Goal: Information Seeking & Learning: Find specific fact

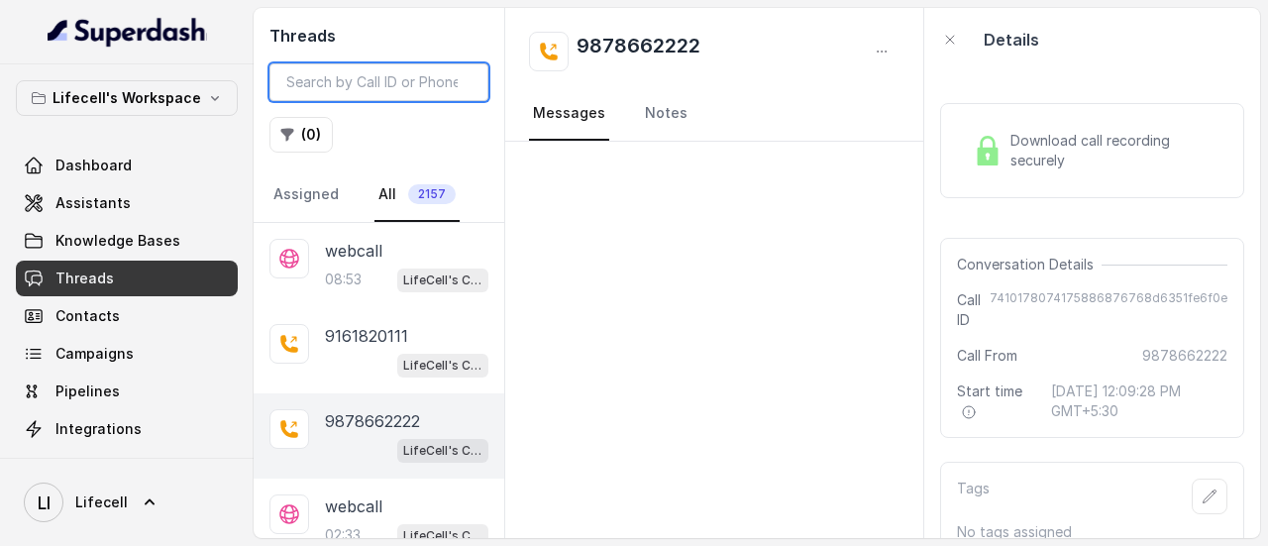
drag, startPoint x: 0, startPoint y: 0, endPoint x: 378, endPoint y: 82, distance: 386.4
click at [378, 82] on input "search" at bounding box center [379, 82] width 219 height 38
paste input "9654083073"
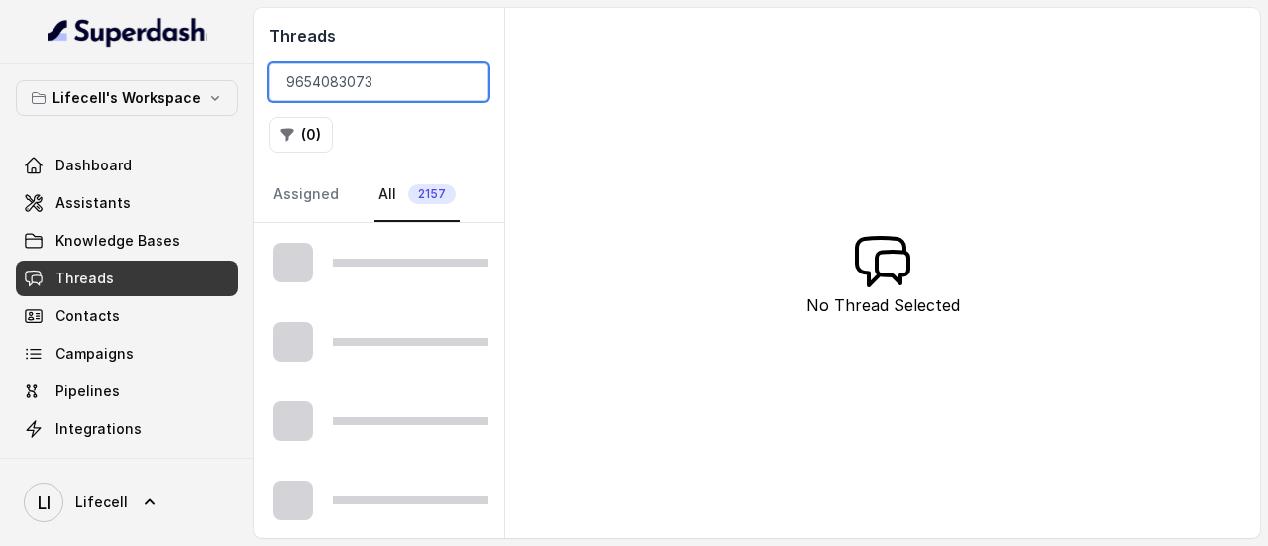
type input "9654083073"
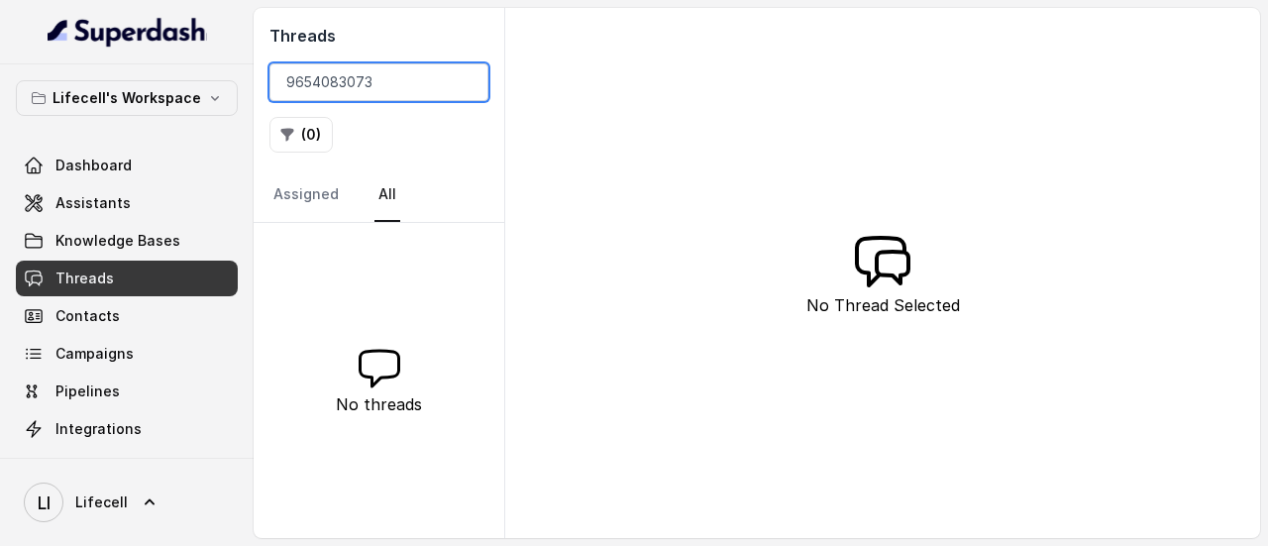
click at [463, 84] on input "9654083073" at bounding box center [379, 82] width 219 height 38
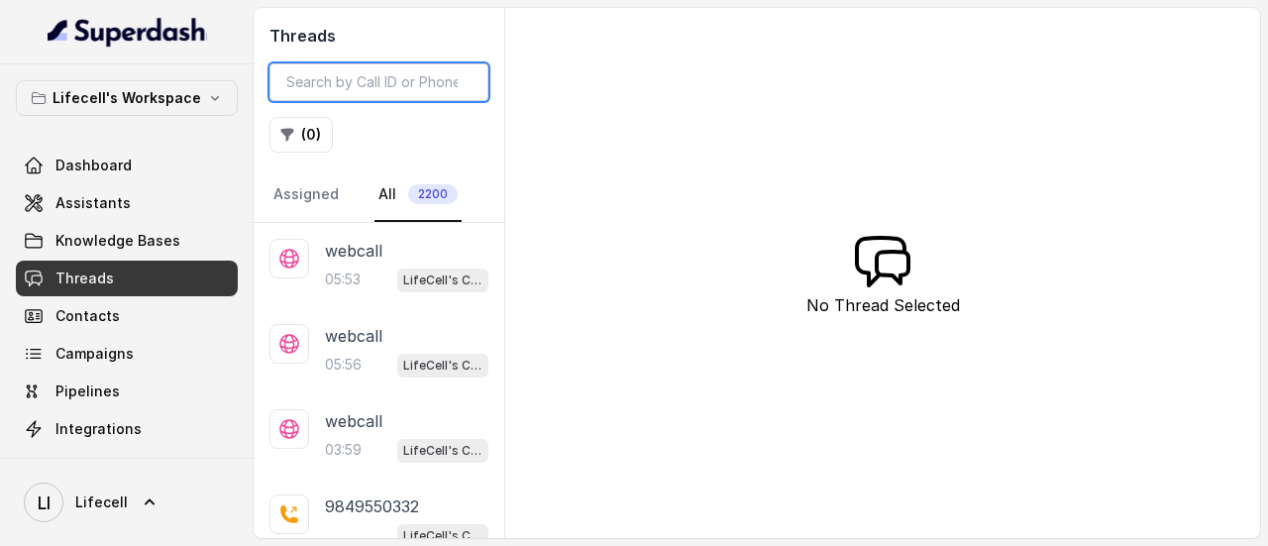
click at [418, 96] on input "search" at bounding box center [379, 82] width 219 height 38
paste input "9654083073"
click at [418, 96] on input "9654083073" at bounding box center [379, 82] width 219 height 38
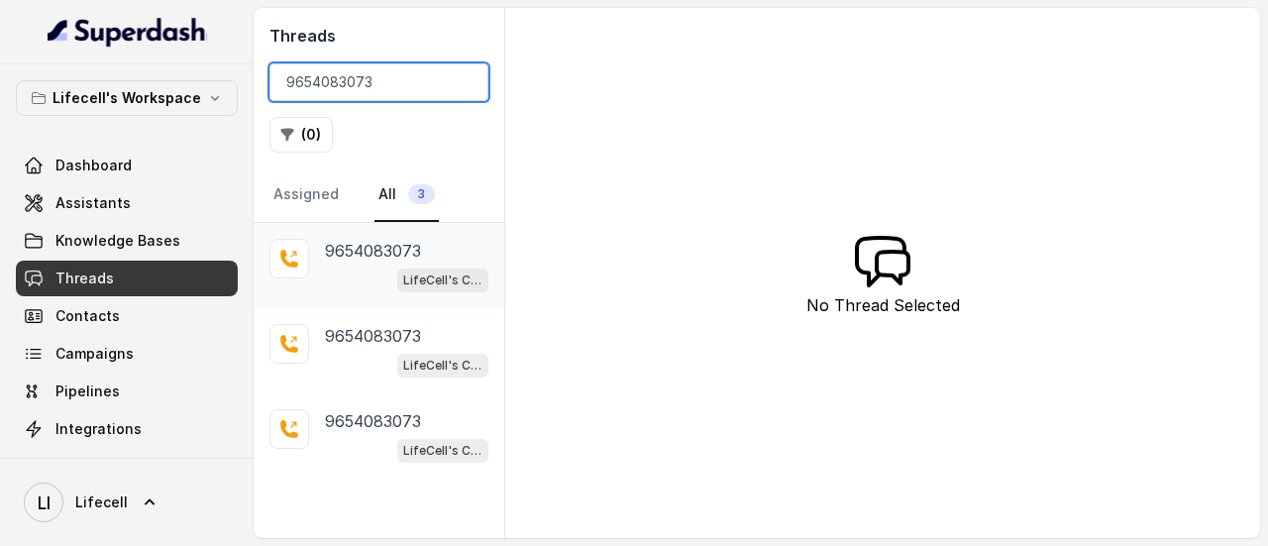
type input "9654083073"
click at [371, 248] on p "9654083073" at bounding box center [373, 251] width 96 height 24
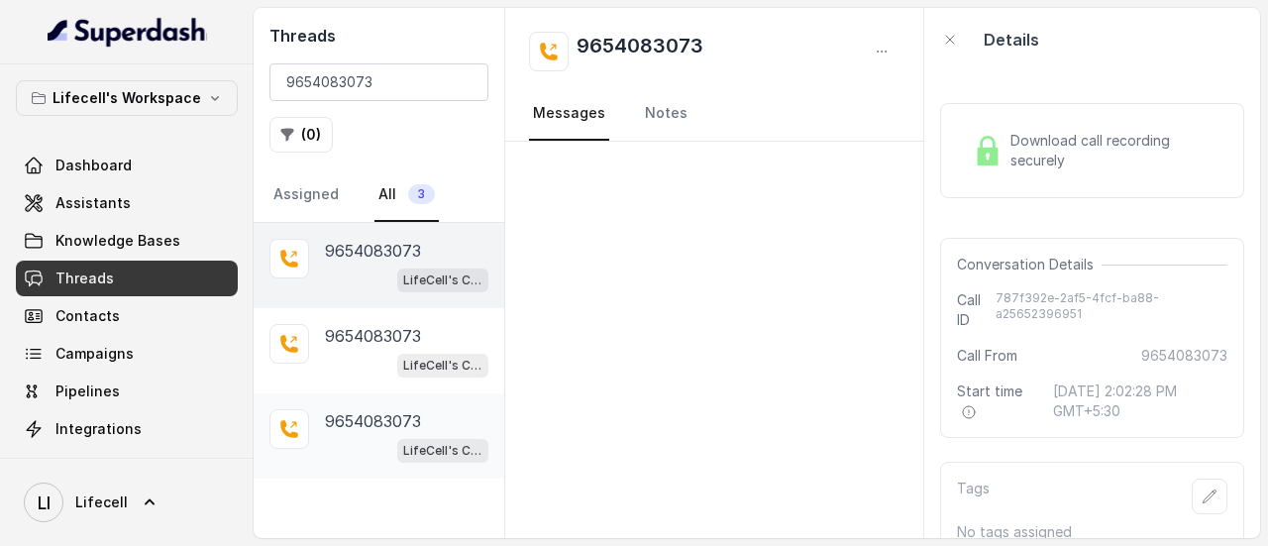
click at [386, 410] on p "9654083073" at bounding box center [373, 421] width 96 height 24
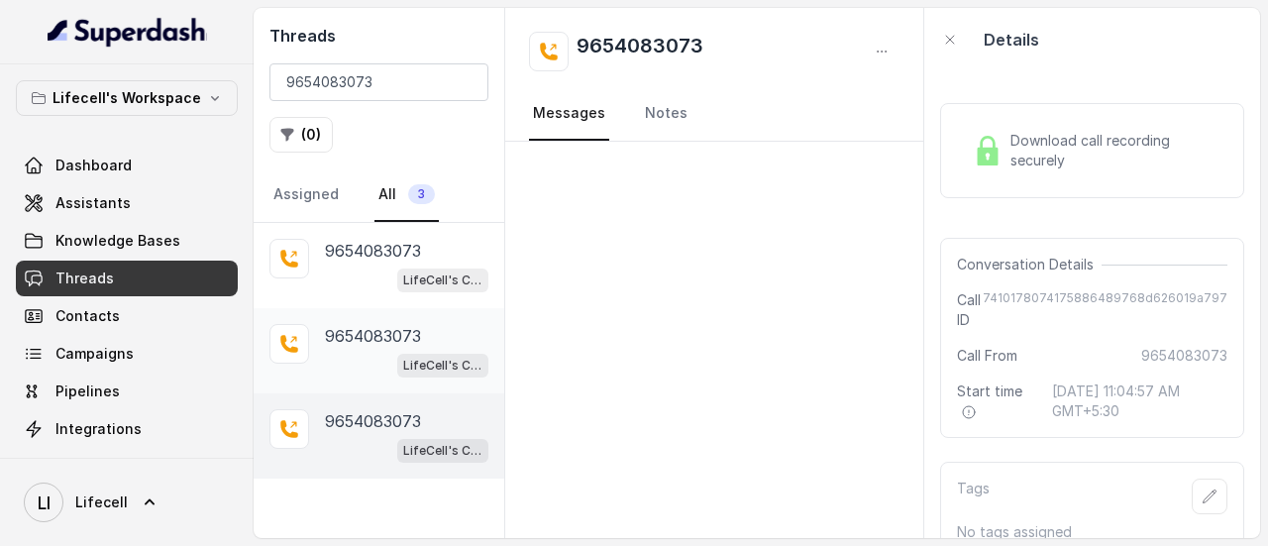
click at [392, 328] on p "9654083073" at bounding box center [373, 336] width 96 height 24
click at [412, 413] on p "9654083073" at bounding box center [373, 421] width 96 height 24
click at [85, 355] on span "Campaigns" at bounding box center [94, 354] width 78 height 20
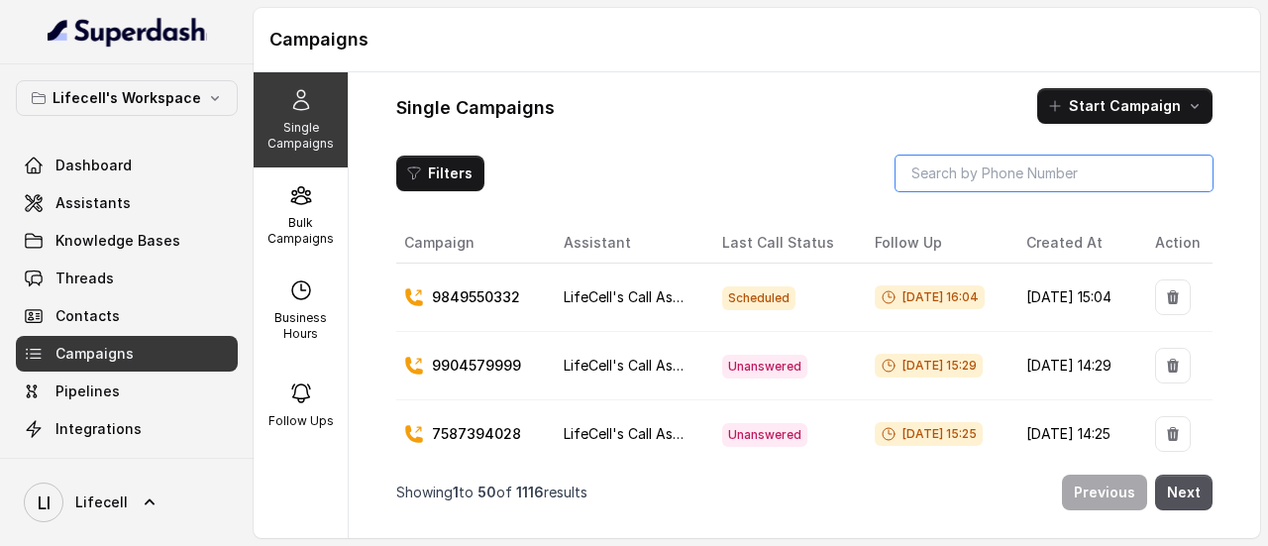
click at [961, 168] on input "search" at bounding box center [1054, 174] width 317 height 36
paste input "9654083073"
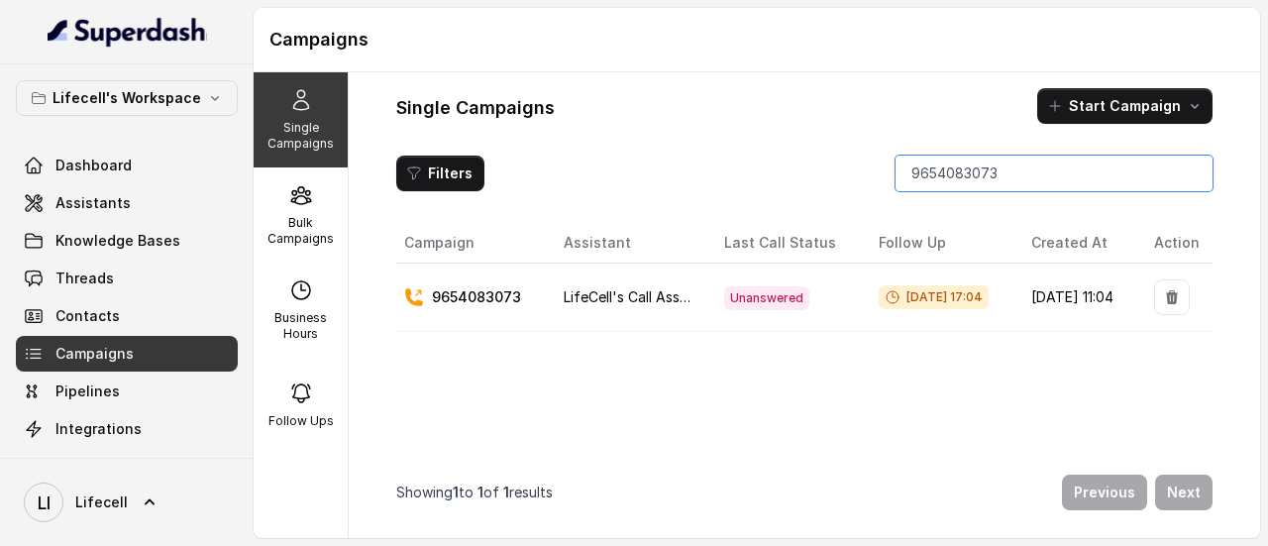
scroll to position [0, 24]
type input "9654083073"
click at [1166, 294] on icon "button" at bounding box center [1172, 299] width 12 height 14
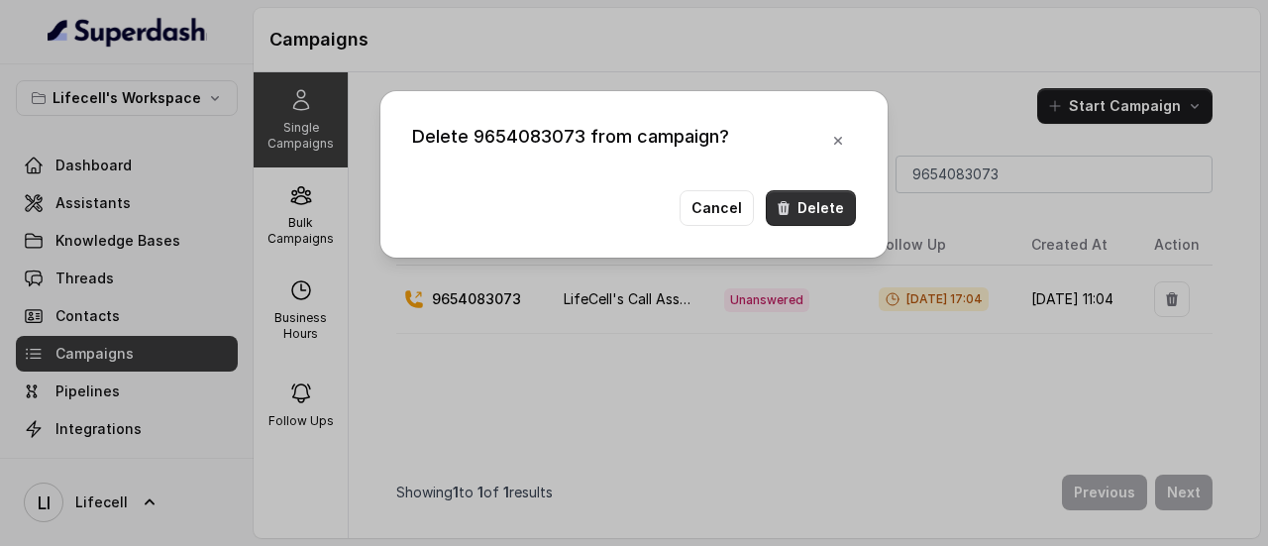
click at [810, 216] on button "Delete" at bounding box center [811, 208] width 90 height 36
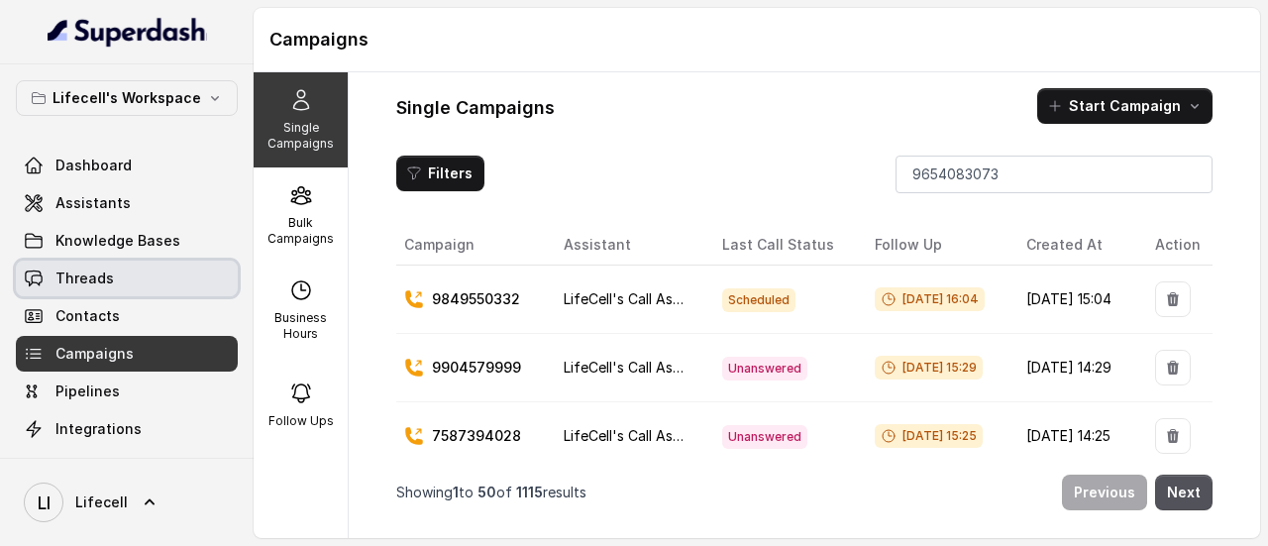
click at [94, 282] on span "Threads" at bounding box center [84, 279] width 58 height 20
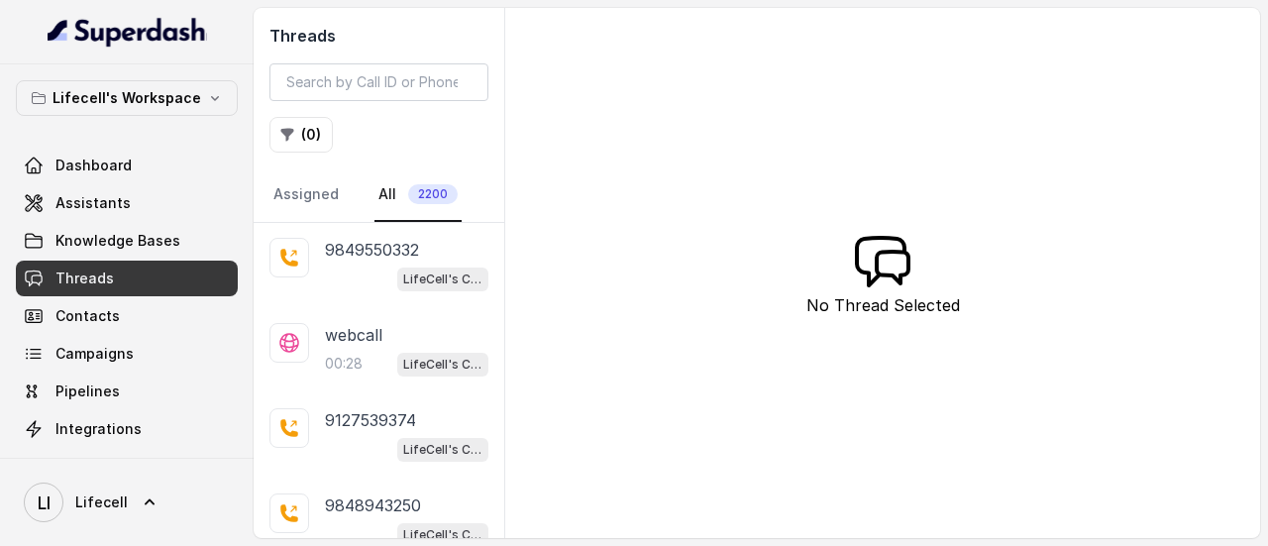
scroll to position [262, 0]
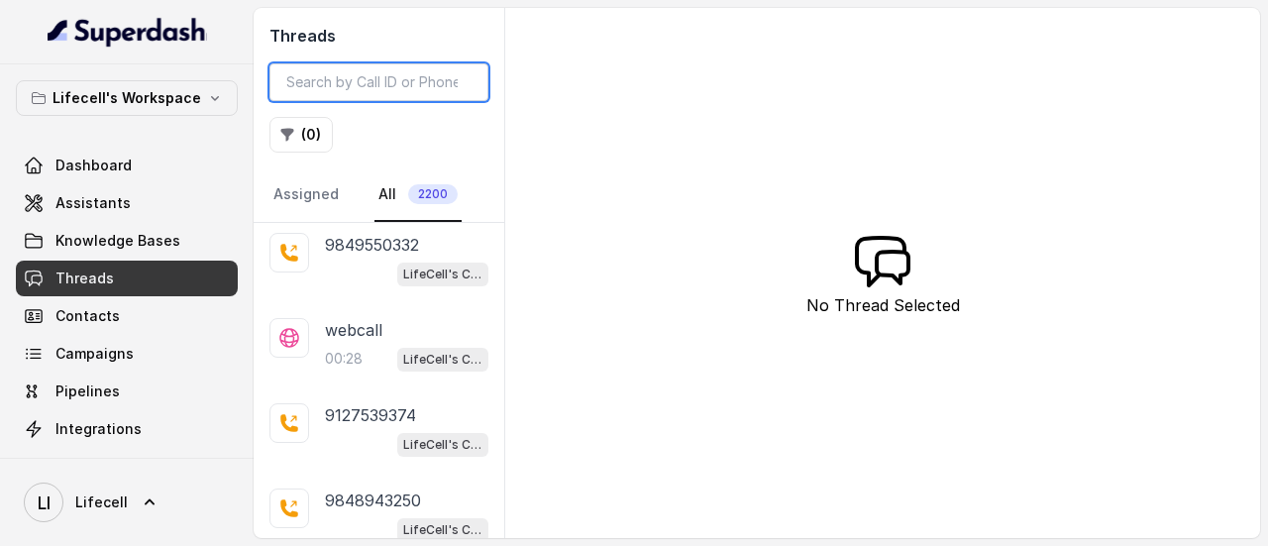
click at [335, 77] on input "search" at bounding box center [379, 82] width 219 height 38
paste input "9654083073"
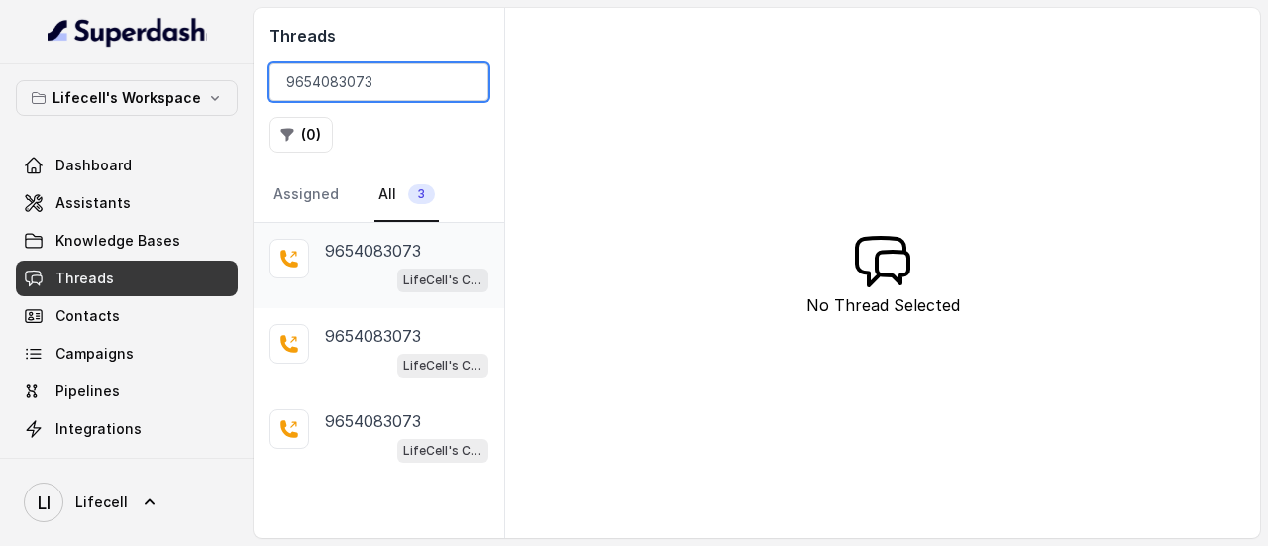
type input "9654083073"
click at [408, 257] on p "9654083073" at bounding box center [373, 251] width 96 height 24
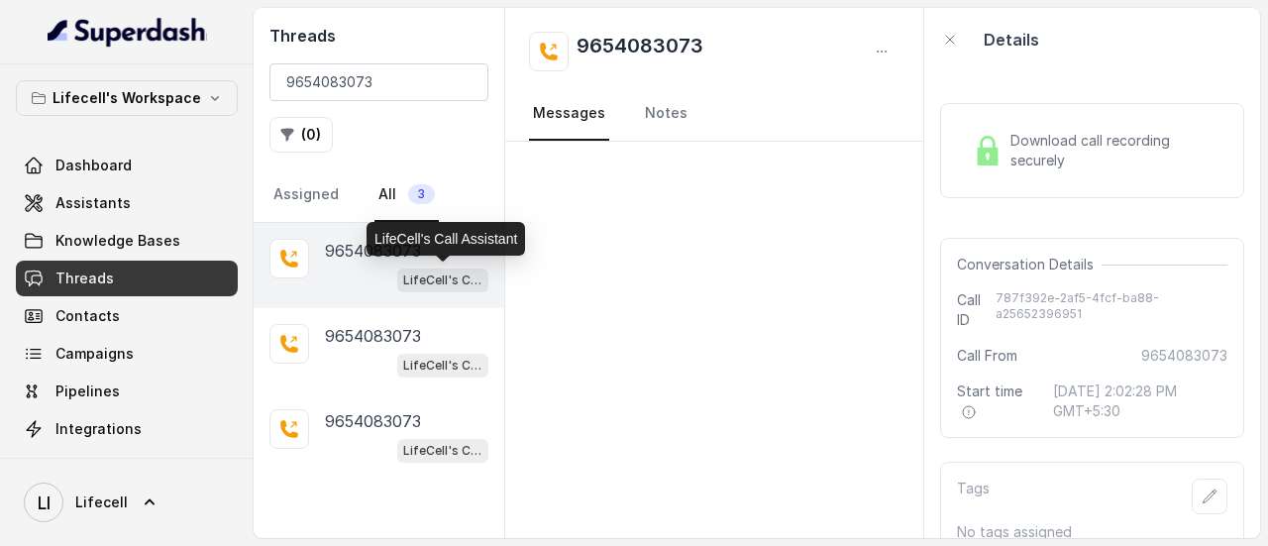
click at [410, 273] on p "LifeCell's Call Assistant" at bounding box center [442, 281] width 79 height 20
click at [402, 345] on p "9654083073" at bounding box center [373, 336] width 96 height 24
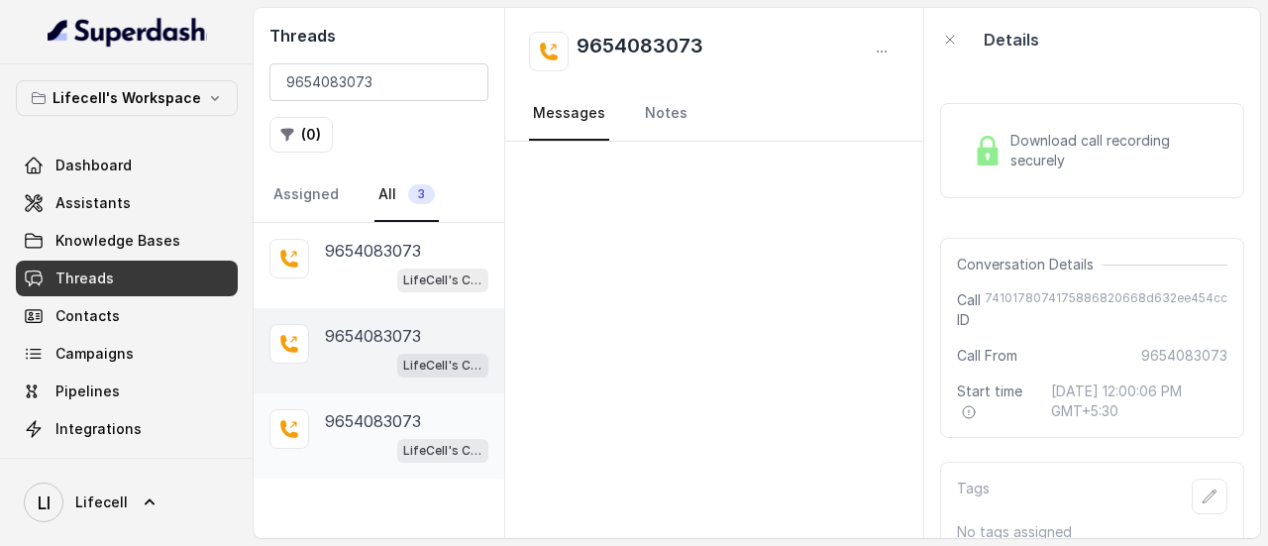
click at [420, 458] on span "LifeCell's Call Assistant" at bounding box center [442, 451] width 91 height 24
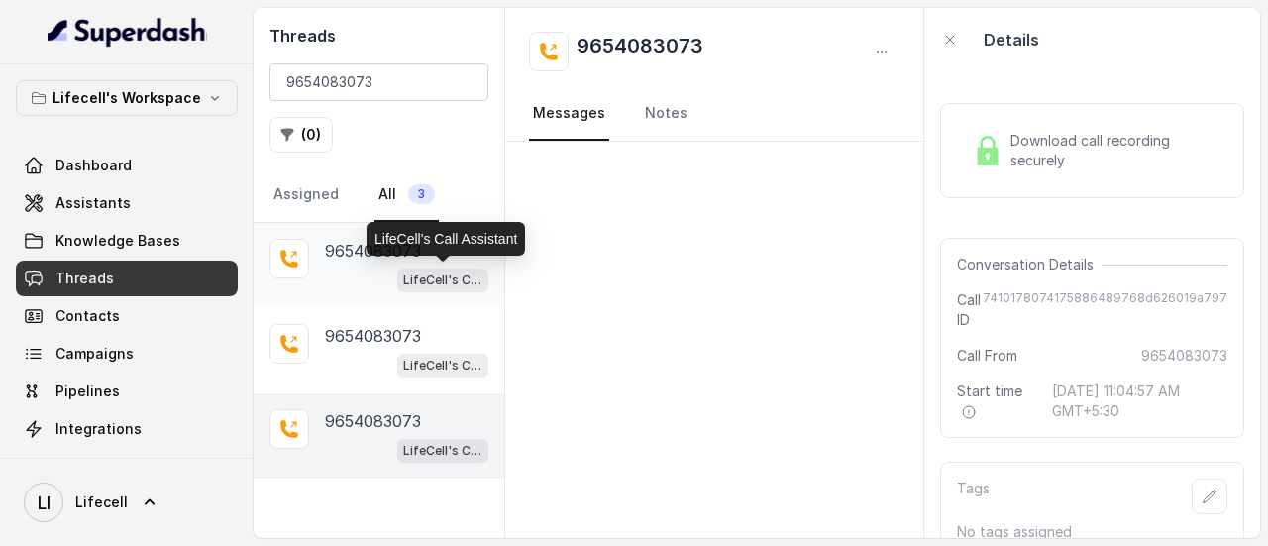
click at [418, 287] on p "LifeCell's Call Assistant" at bounding box center [442, 281] width 79 height 20
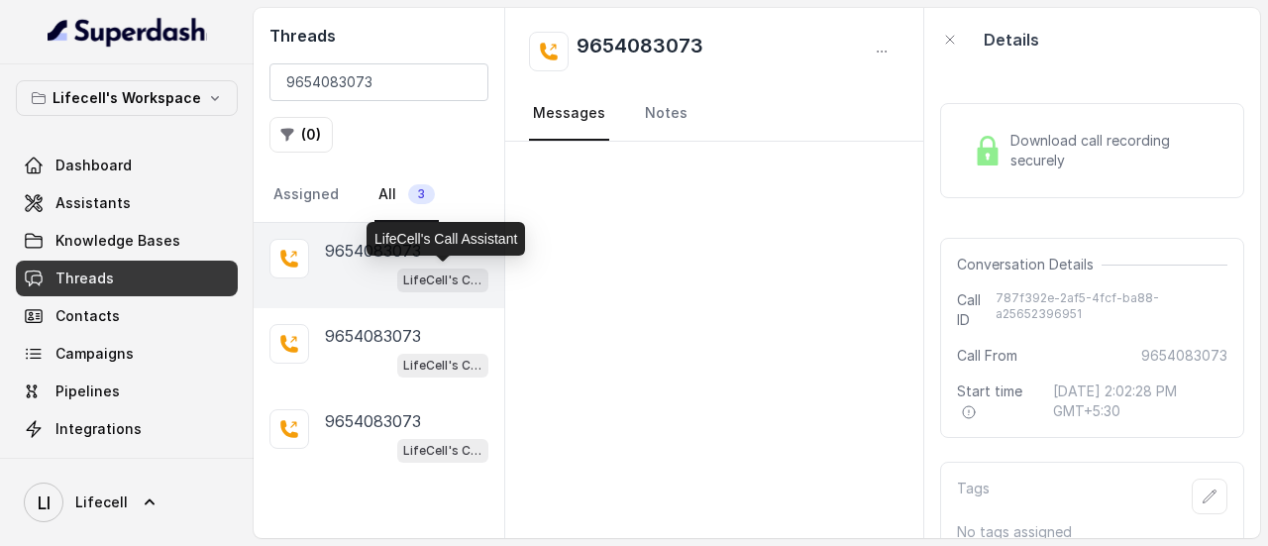
click at [442, 250] on div "LifeCell's Call Assistant" at bounding box center [446, 239] width 159 height 34
click at [419, 334] on p "9654083073" at bounding box center [373, 336] width 96 height 24
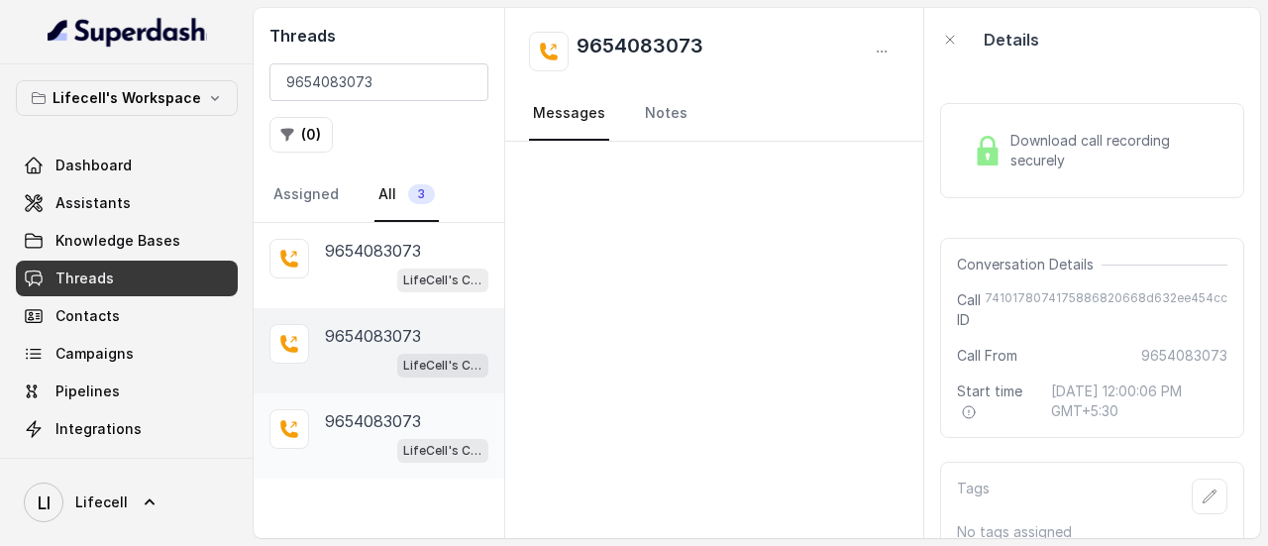
click at [418, 419] on p "9654083073" at bounding box center [373, 421] width 96 height 24
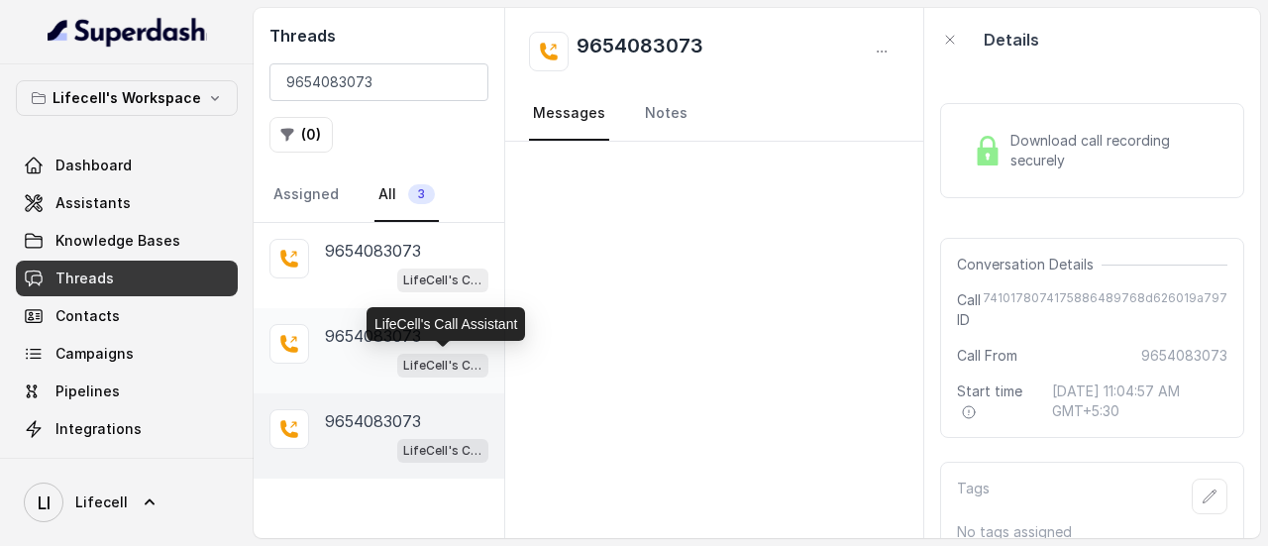
click at [419, 361] on p "LifeCell's Call Assistant" at bounding box center [442, 366] width 79 height 20
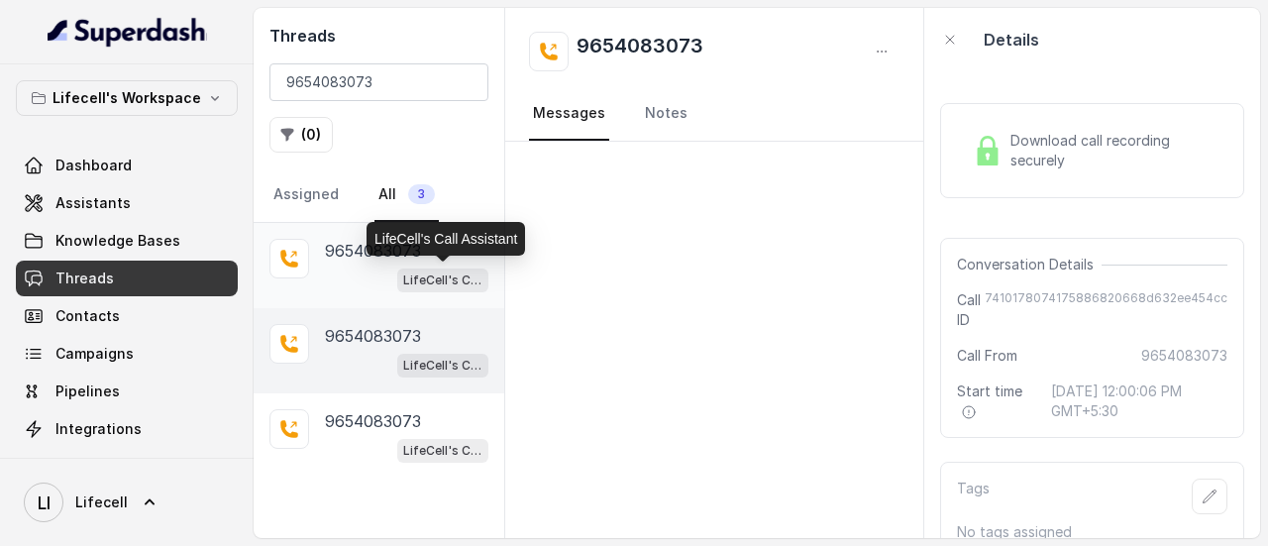
click at [417, 273] on p "LifeCell's Call Assistant" at bounding box center [442, 281] width 79 height 20
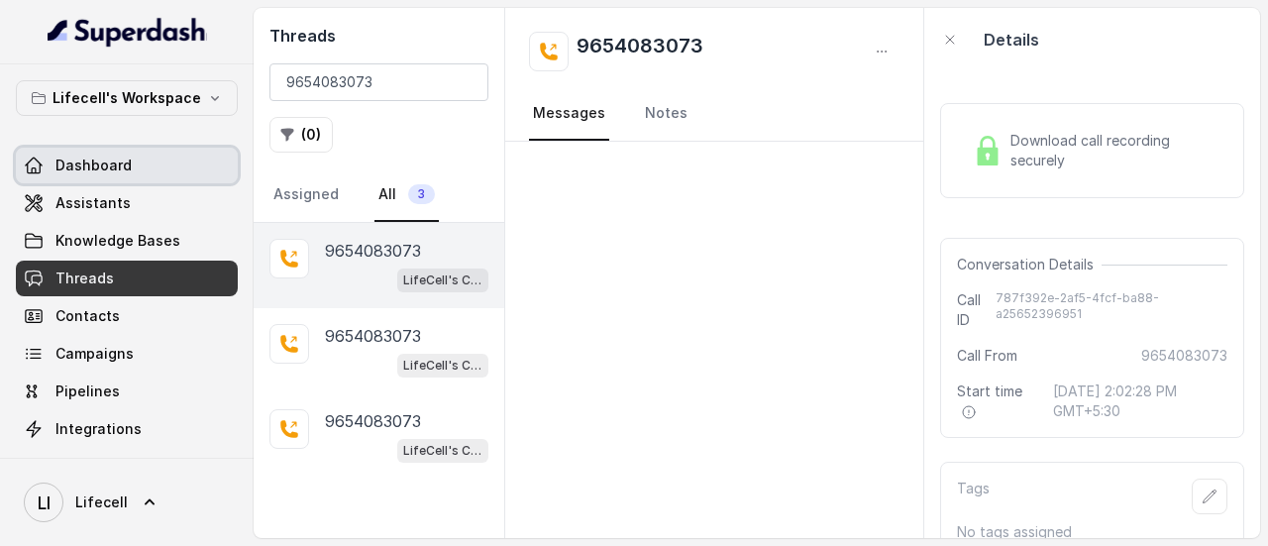
click at [125, 165] on span "Dashboard" at bounding box center [93, 166] width 76 height 20
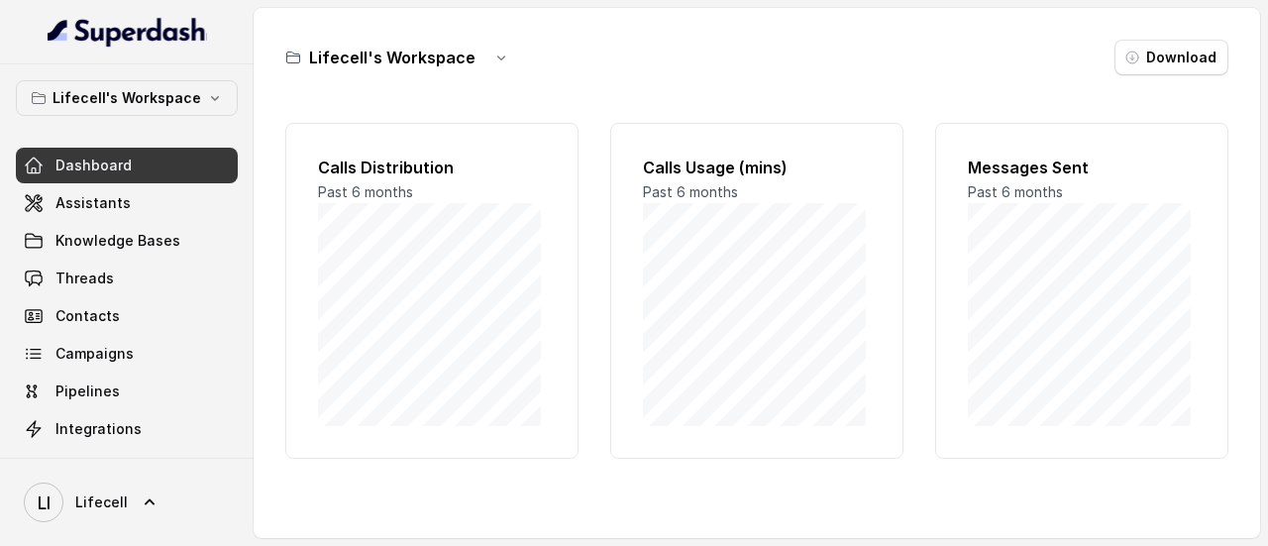
scroll to position [228, 0]
